Goal: Transaction & Acquisition: Download file/media

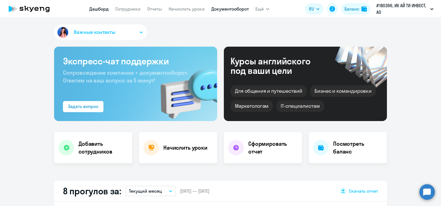
drag, startPoint x: 0, startPoint y: 0, endPoint x: 234, endPoint y: 7, distance: 234.0
click at [234, 7] on link "Документооборот" at bounding box center [229, 9] width 37 height 6
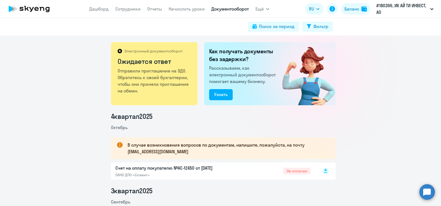
click at [322, 172] on rect at bounding box center [325, 171] width 7 height 7
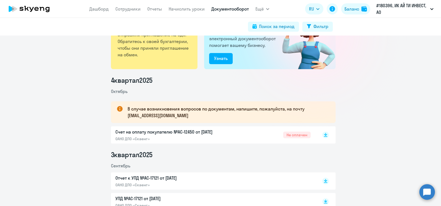
scroll to position [69, 0]
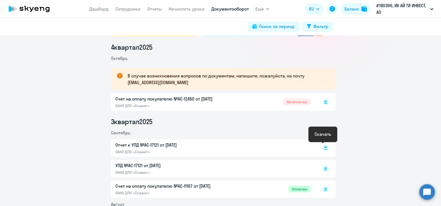
click at [322, 148] on rect at bounding box center [325, 148] width 7 height 7
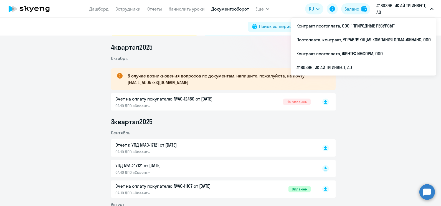
click at [431, 6] on button "#180396, ИК АЙ ТИ ИНВЕСТ, АО" at bounding box center [405, 8] width 63 height 13
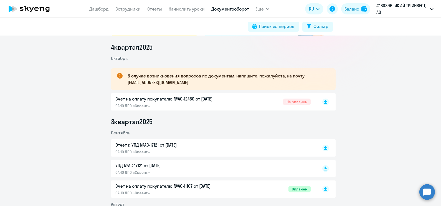
click at [431, 6] on button "#180396, ИК АЙ ТИ ИНВЕСТ, АО" at bounding box center [405, 8] width 63 height 13
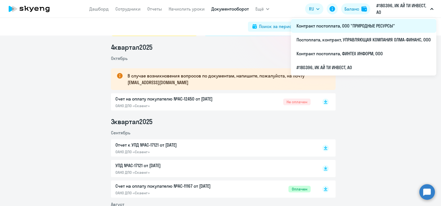
click at [381, 25] on li "Контракт постоплата, ООО "ПРИРОДНЫЕ РЕСУРСЫ"" at bounding box center [363, 26] width 145 height 14
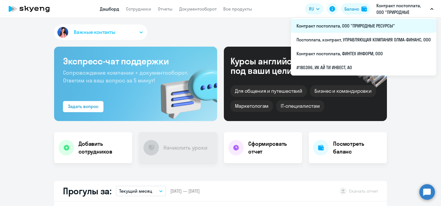
click at [384, 24] on li "Контракт постоплата, ООО "ПРИРОДНЫЕ РЕСУРСЫ"" at bounding box center [363, 26] width 145 height 14
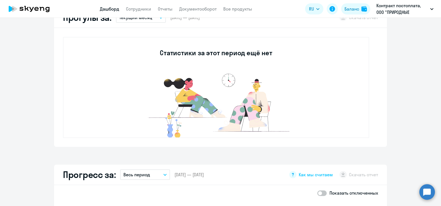
scroll to position [34, 0]
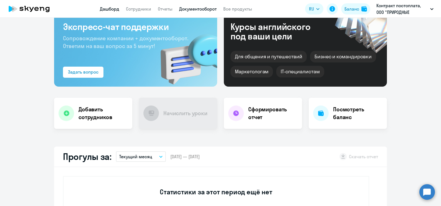
click at [211, 11] on link "Документооборот" at bounding box center [197, 9] width 37 height 6
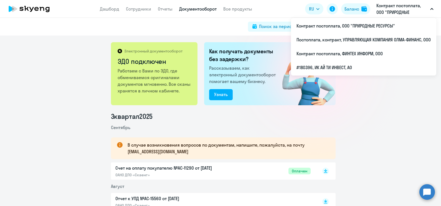
click at [433, 7] on button "Контракт постоплата, ООО "ПРИРОДНЫЕ РЕСУРСЫ"" at bounding box center [405, 8] width 63 height 13
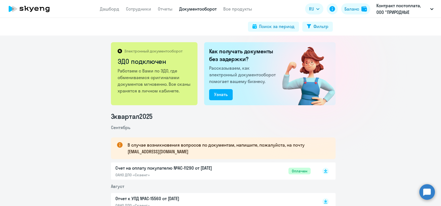
click at [433, 6] on button "Контракт постоплата, ООО "ПРИРОДНЫЕ РЕСУРСЫ"" at bounding box center [405, 8] width 63 height 13
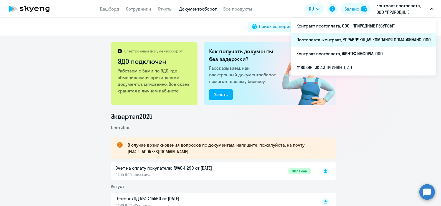
click at [406, 36] on li "Постоплата, контракт, УПРАВЛЯЮЩАЯ КОМПАНИЯ ОЛМА-ФИНАНС, ООО" at bounding box center [363, 40] width 145 height 14
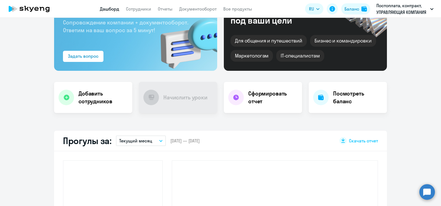
scroll to position [69, 0]
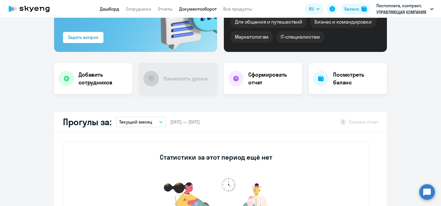
click at [198, 11] on link "Документооборот" at bounding box center [197, 9] width 37 height 6
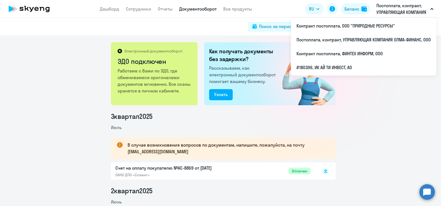
click at [427, 13] on p "Постоплата, контракт, УПРАВЛЯЮЩАЯ КОМПАНИЯ ОЛМА-ФИНАНС, ООО" at bounding box center [402, 8] width 52 height 13
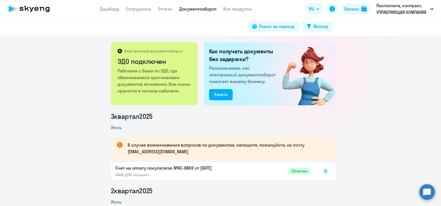
click at [427, 11] on p "Постоплата, контракт, УПРАВЛЯЮЩАЯ КОМПАНИЯ ОЛМА-ФИНАНС, ООО" at bounding box center [402, 8] width 52 height 13
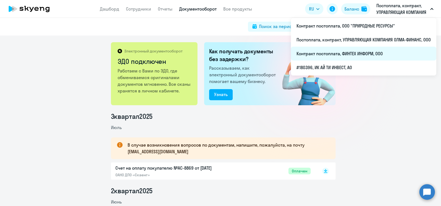
click at [379, 51] on li "Контракт постоплата, ФИНТЕХ ИНФОРМ, ООО" at bounding box center [363, 54] width 145 height 14
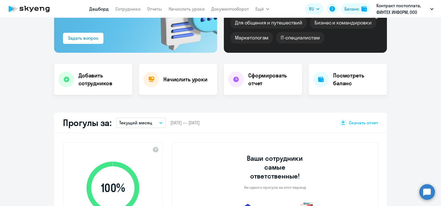
scroll to position [34, 0]
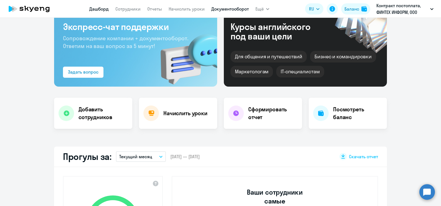
click at [225, 9] on link "Документооборот" at bounding box center [229, 9] width 37 height 6
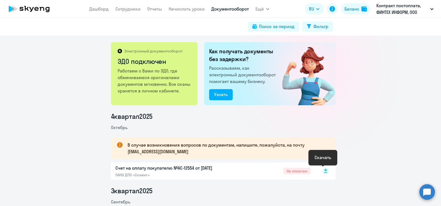
click at [322, 172] on rect at bounding box center [325, 171] width 7 height 7
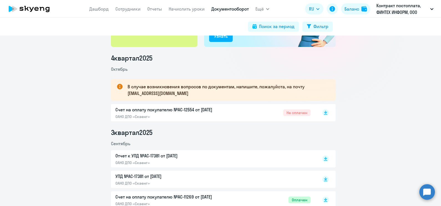
scroll to position [69, 0]
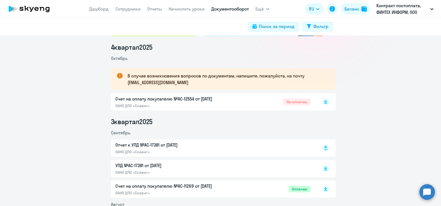
drag, startPoint x: 323, startPoint y: 143, endPoint x: 321, endPoint y: 148, distance: 6.1
click at [322, 144] on div at bounding box center [320, 147] width 18 height 13
click at [322, 148] on rect at bounding box center [325, 148] width 7 height 7
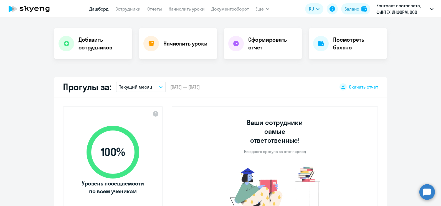
scroll to position [173, 0]
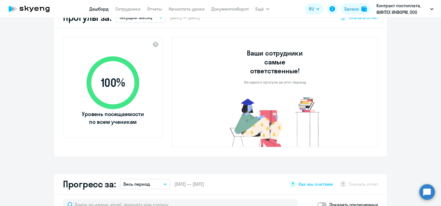
select select "30"
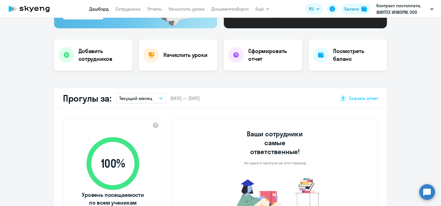
scroll to position [69, 0]
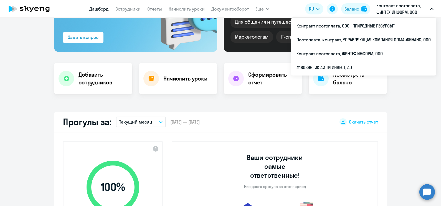
click at [431, 6] on button "Контракт постоплата, ФИНТЕХ ИНФОРМ, ООО" at bounding box center [405, 8] width 63 height 13
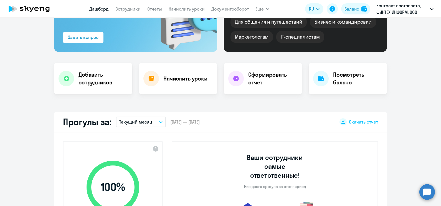
click at [431, 7] on button "Контракт постоплата, ФИНТЕХ ИНФОРМ, ООО" at bounding box center [405, 8] width 63 height 13
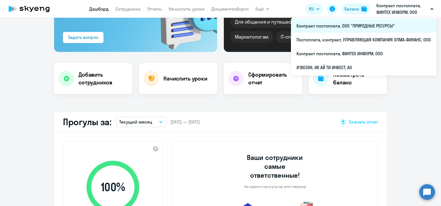
click at [402, 21] on li "Контракт постоплата, ООО "ПРИРОДНЫЕ РЕСУРСЫ"" at bounding box center [363, 26] width 145 height 14
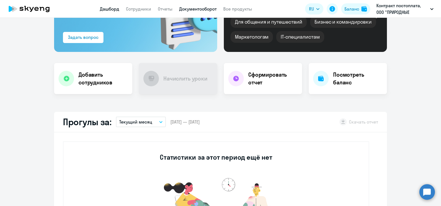
click at [189, 8] on link "Документооборот" at bounding box center [197, 9] width 37 height 6
